Goal: Register for event/course

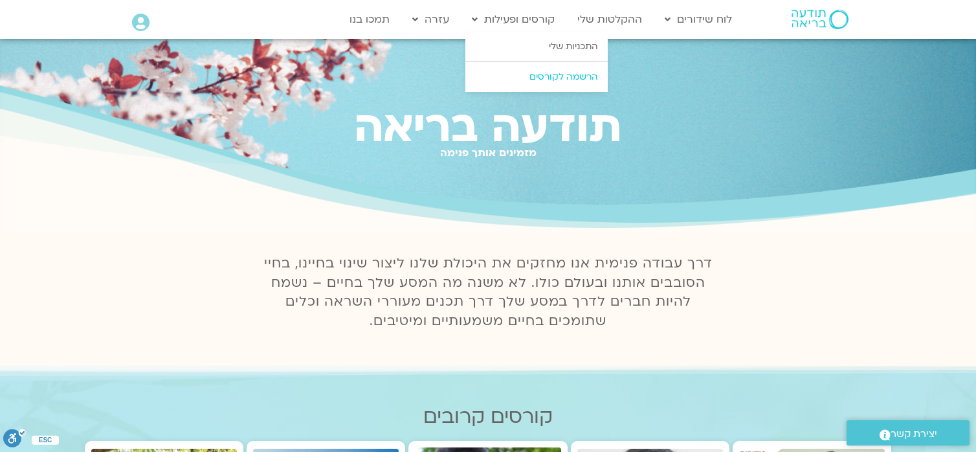
click at [571, 75] on link "הרשמה לקורסים" at bounding box center [536, 77] width 142 height 30
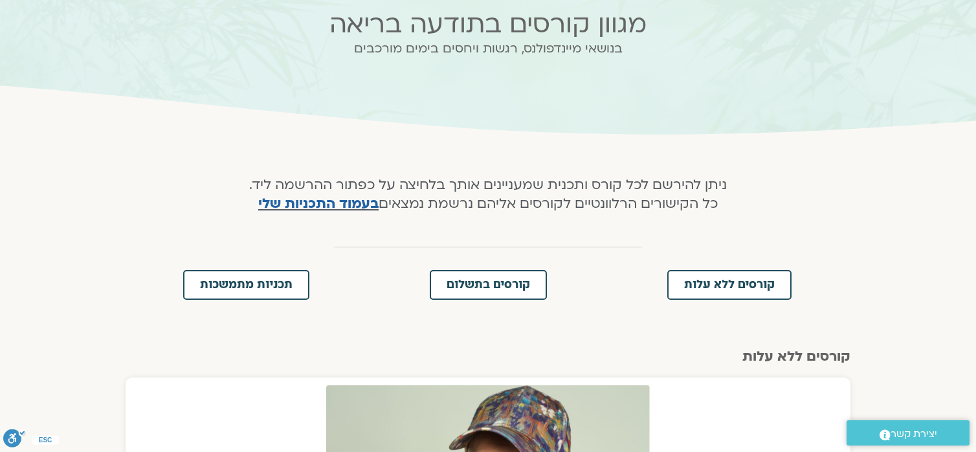
scroll to position [194, 0]
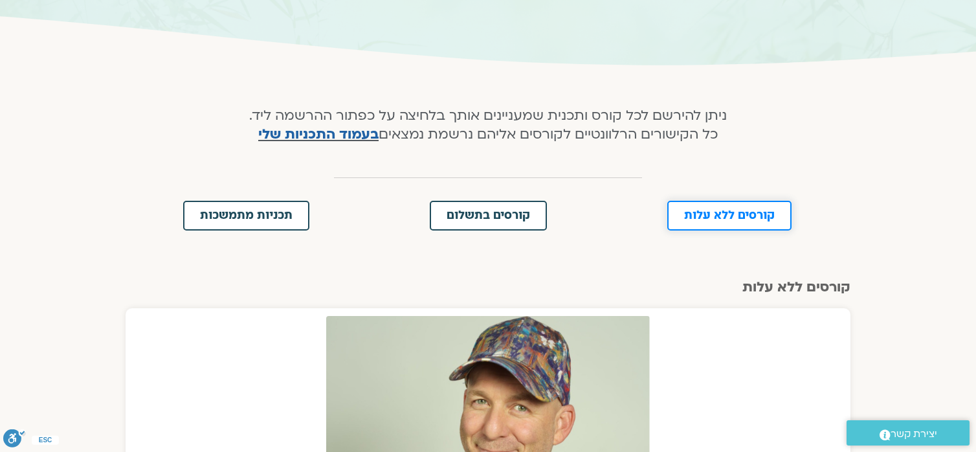
click at [735, 215] on span "קורסים ללא עלות" at bounding box center [729, 216] width 91 height 12
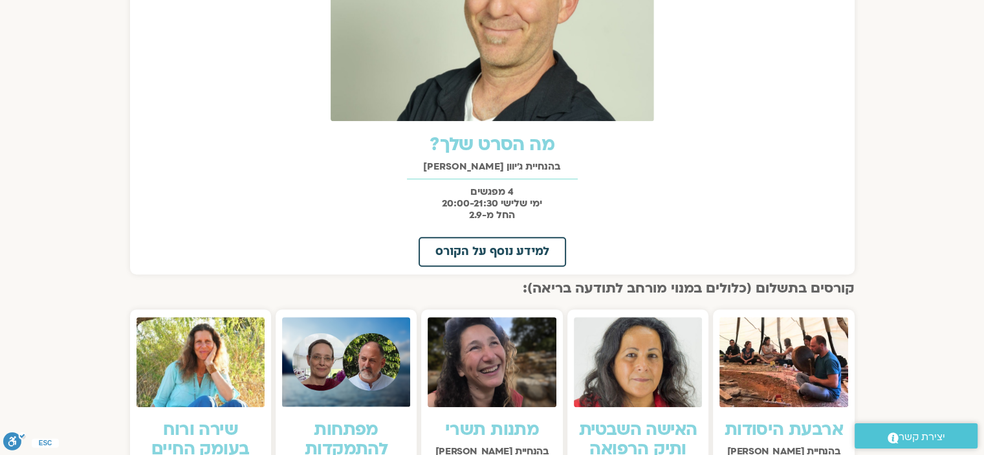
scroll to position [436, 0]
